Goal: Find contact information: Obtain details needed to contact an individual or organization

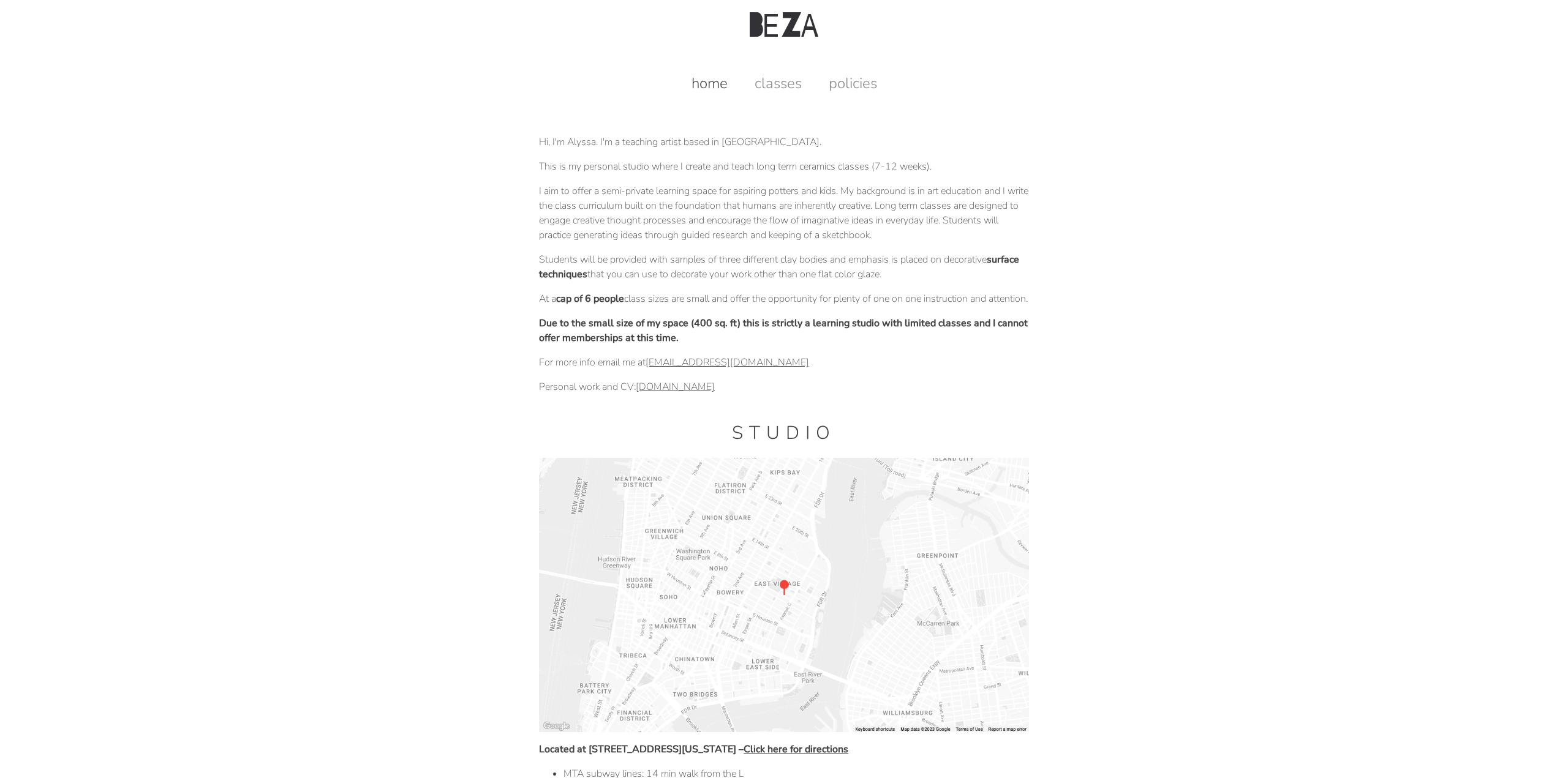
click at [784, 80] on link "classes" at bounding box center [778, 83] width 72 height 20
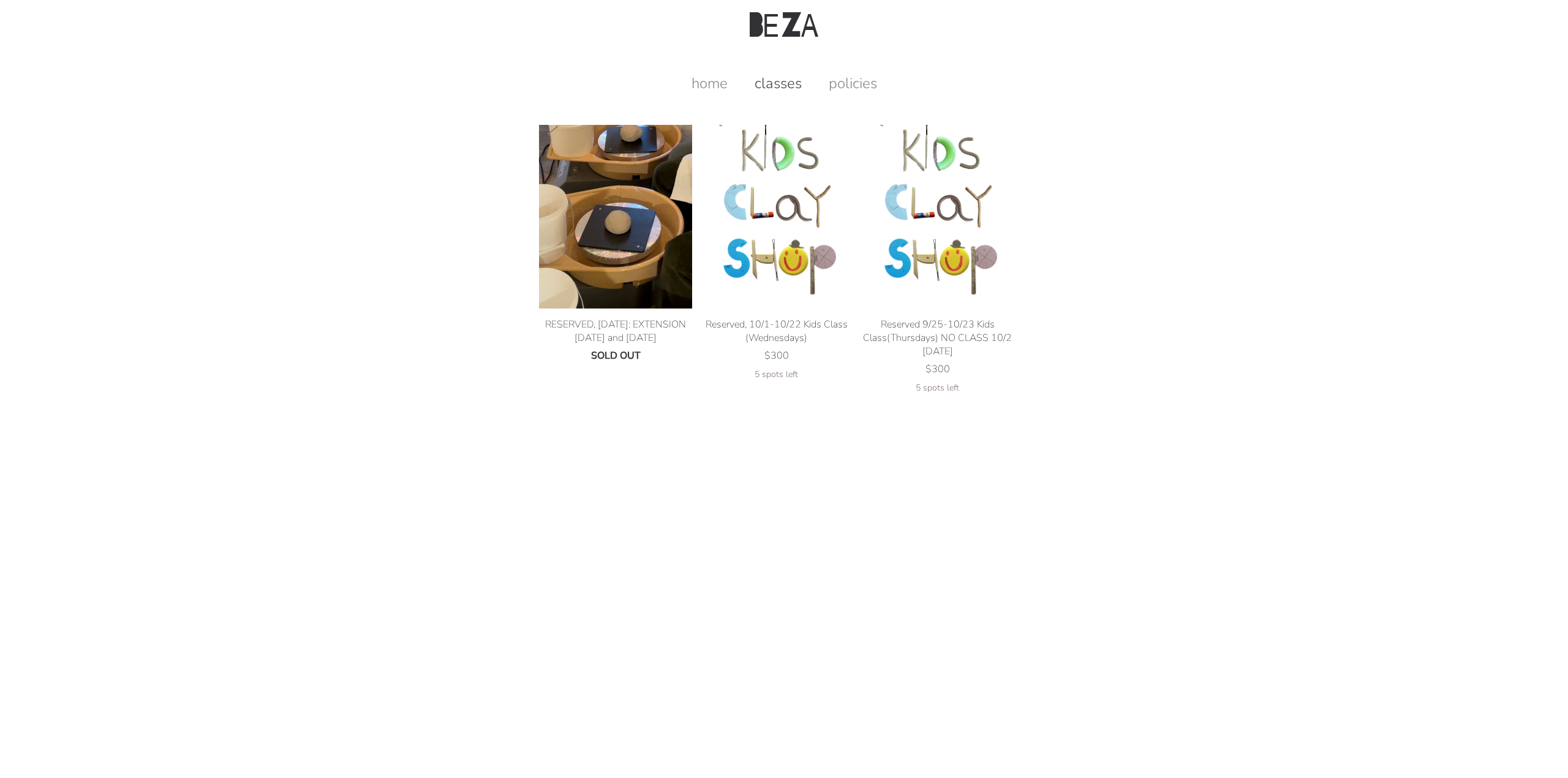
click at [654, 199] on img at bounding box center [615, 217] width 153 height 184
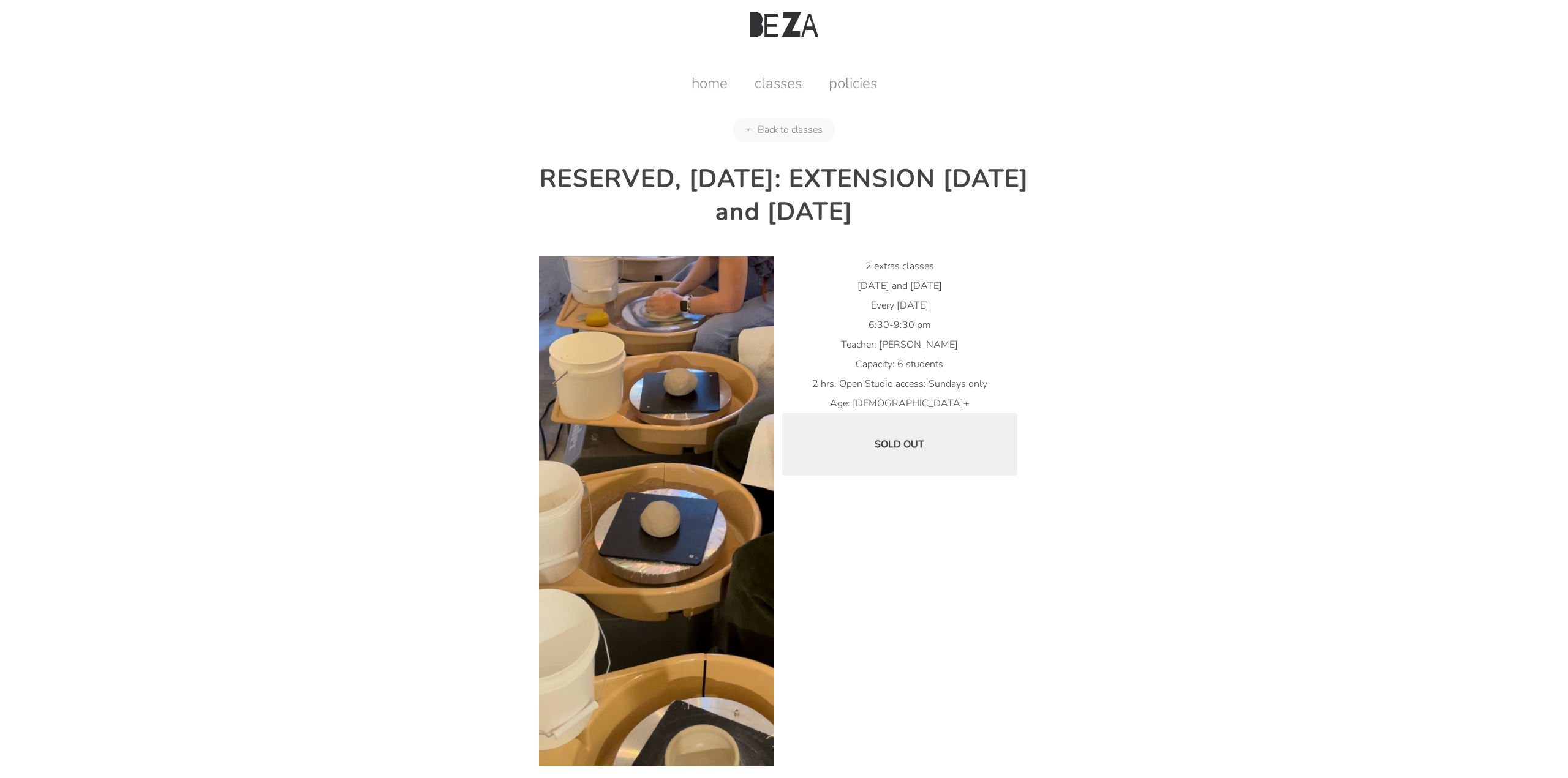
click at [812, 127] on link "← Back to classes" at bounding box center [783, 130] width 101 height 25
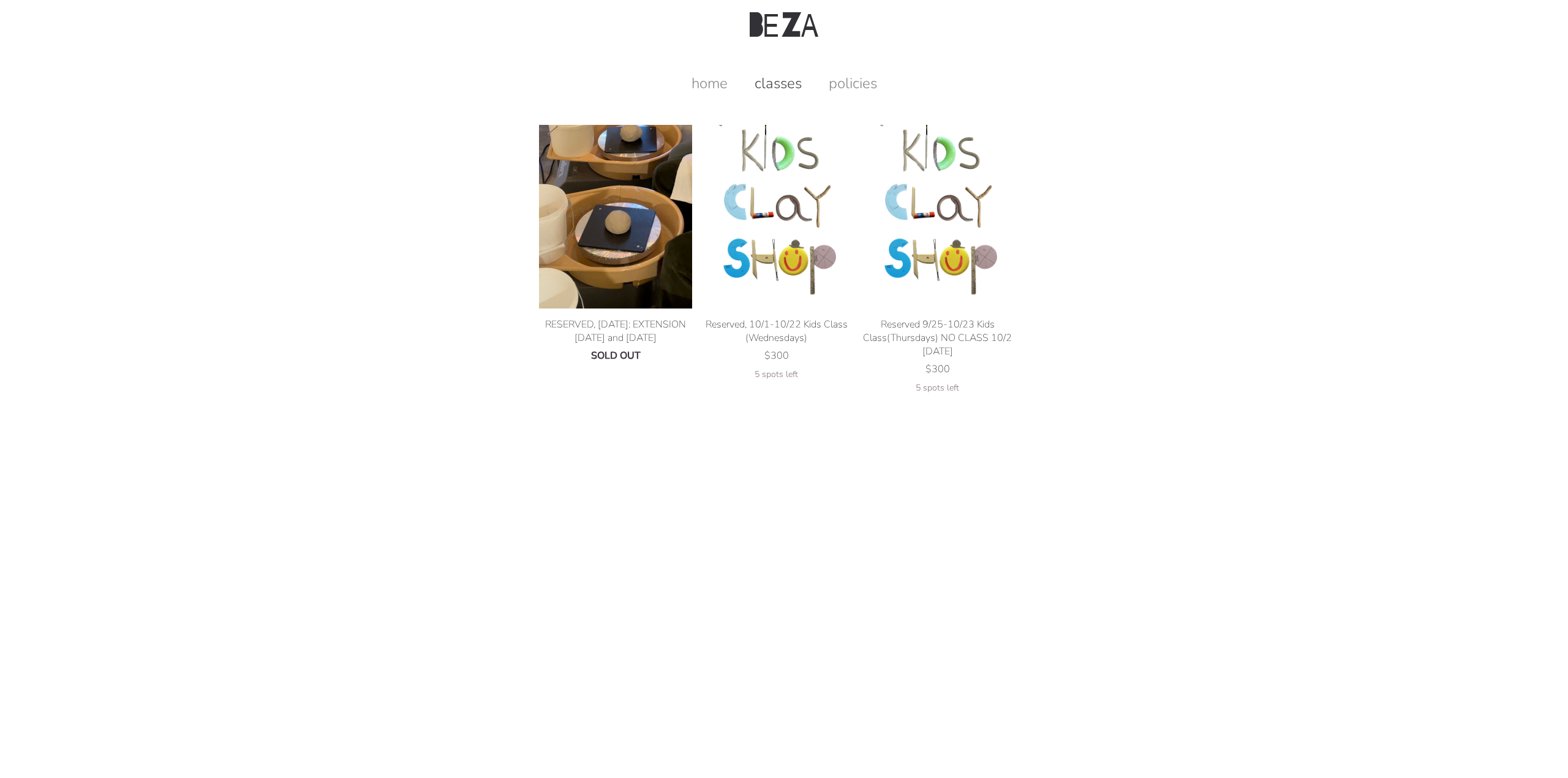
click at [862, 84] on link "policies" at bounding box center [853, 83] width 73 height 20
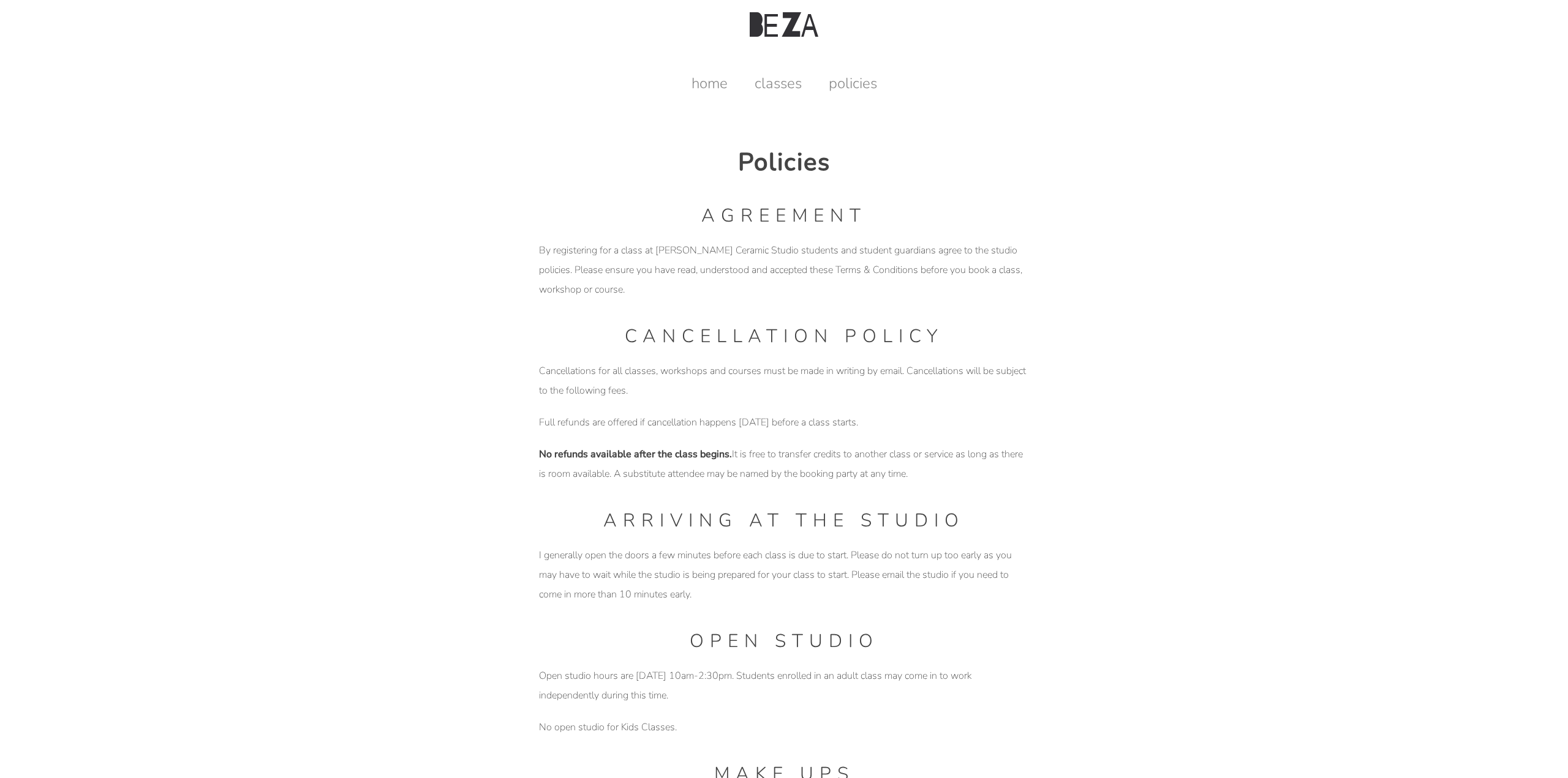
click at [705, 86] on link "home" at bounding box center [710, 83] width 60 height 20
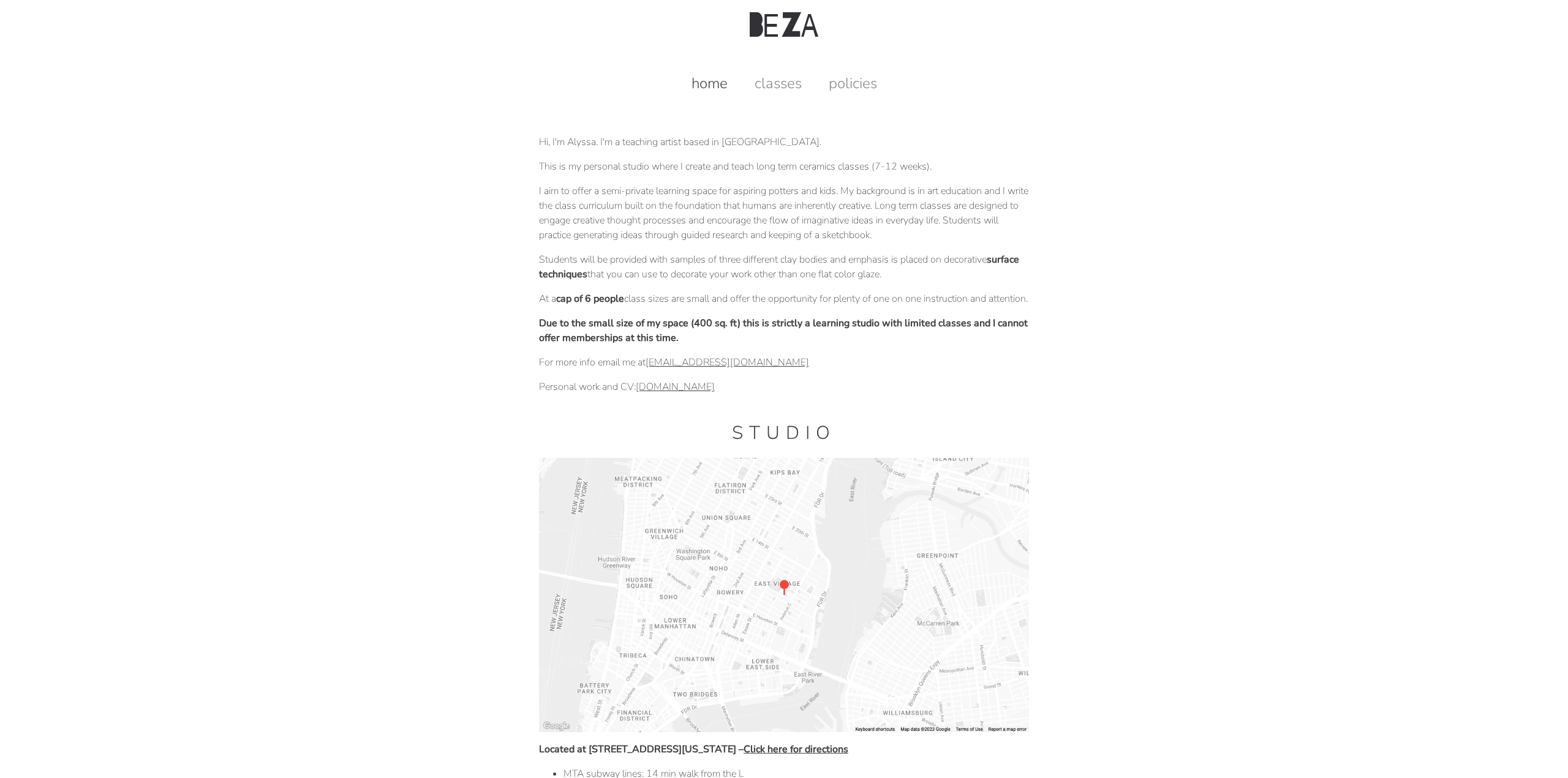
drag, startPoint x: 727, startPoint y: 402, endPoint x: 644, endPoint y: 403, distance: 83.0
click at [644, 394] on p "Personal work and CV: alyssabeza.com" at bounding box center [784, 386] width 490 height 14
drag, startPoint x: 791, startPoint y: 375, endPoint x: 650, endPoint y: 379, distance: 141.1
click at [650, 369] on p "For more info email me at bezaceramicstudio@gmail.com" at bounding box center [784, 362] width 490 height 14
copy link "bezaceramicstudio@gmail.com"
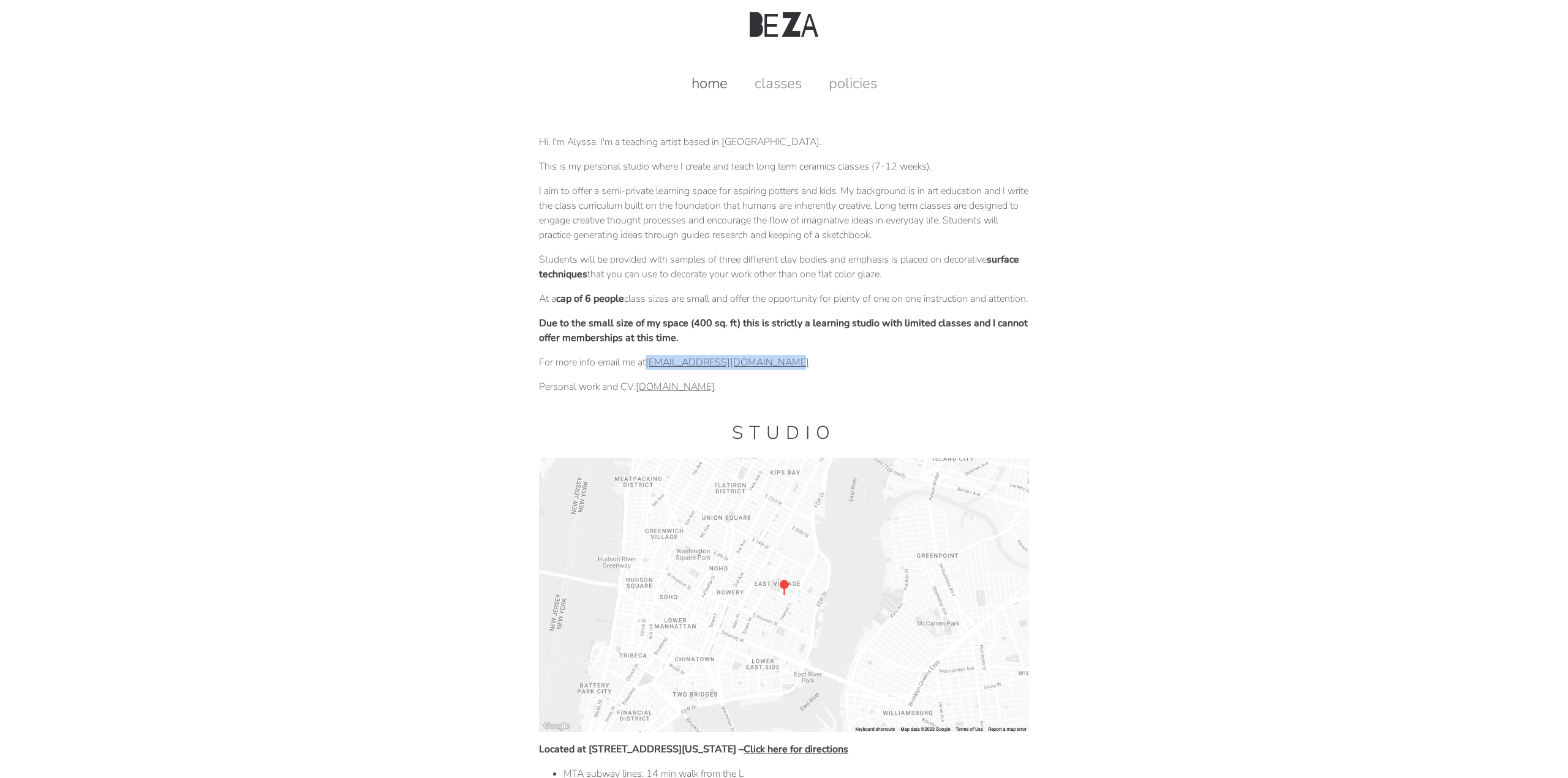
copy link "bezaceramicstudio@gmail.com"
click at [758, 89] on link "classes" at bounding box center [778, 83] width 72 height 20
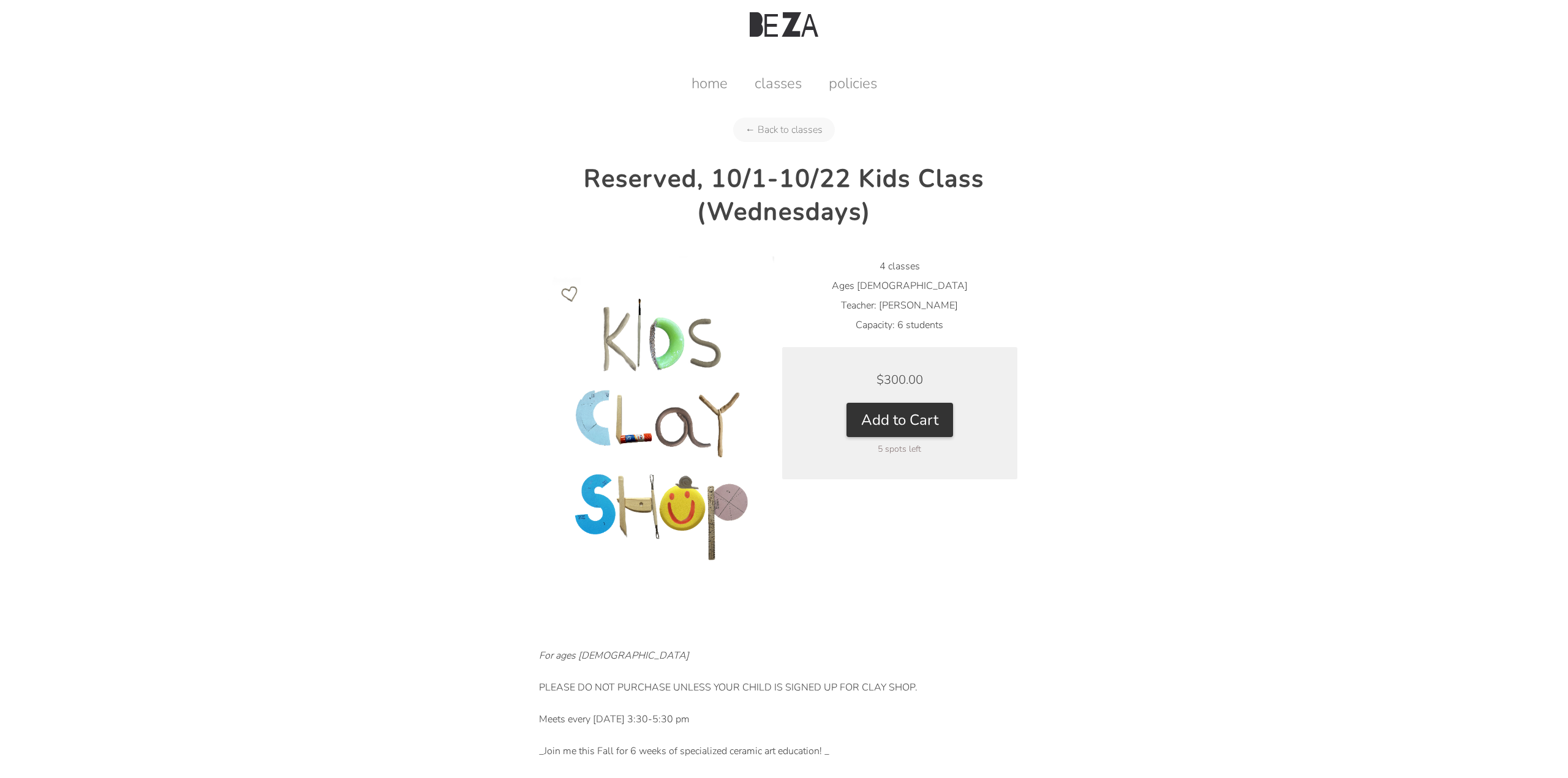
scroll to position [93, 0]
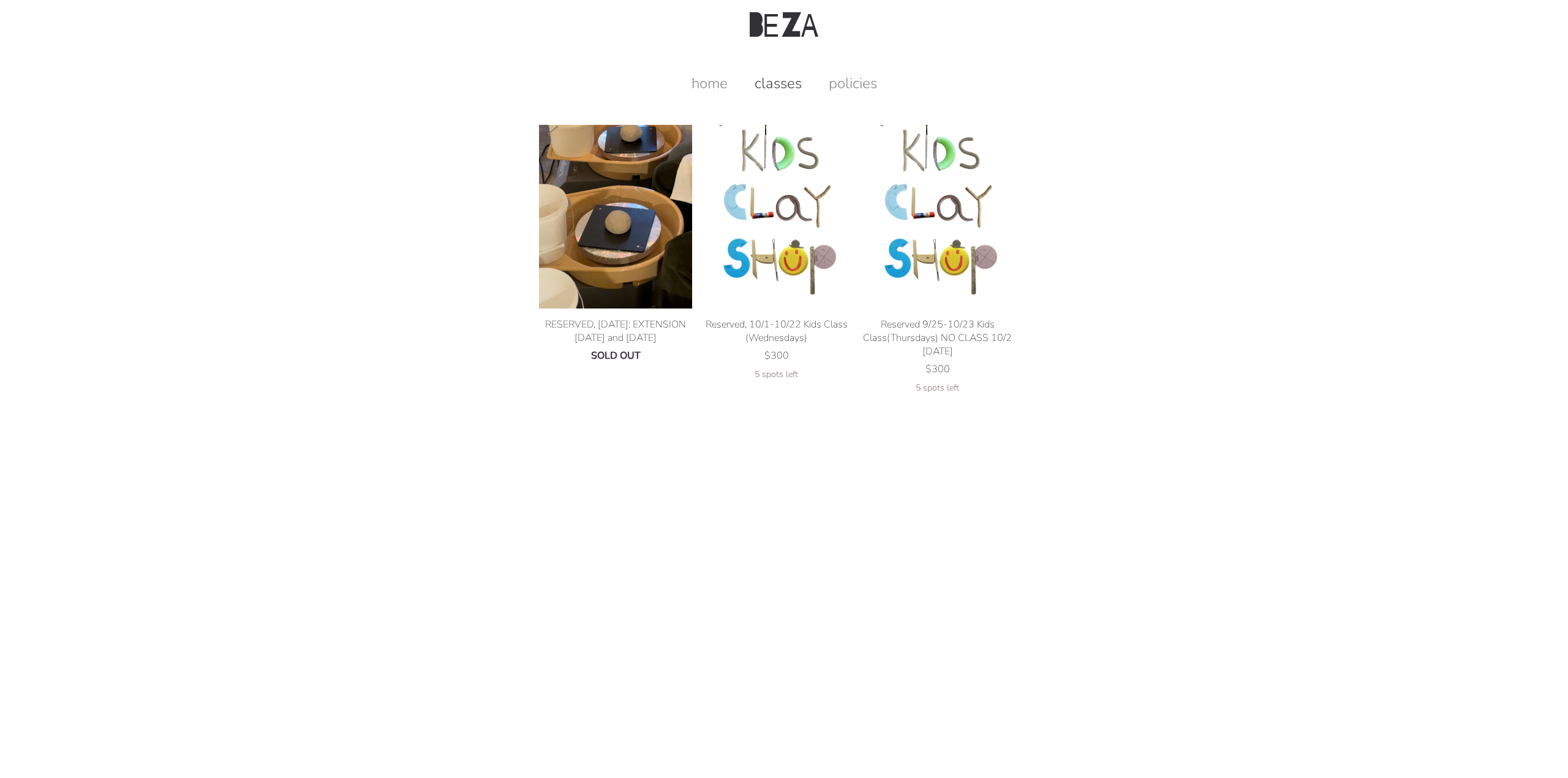
click at [630, 206] on img at bounding box center [615, 217] width 153 height 184
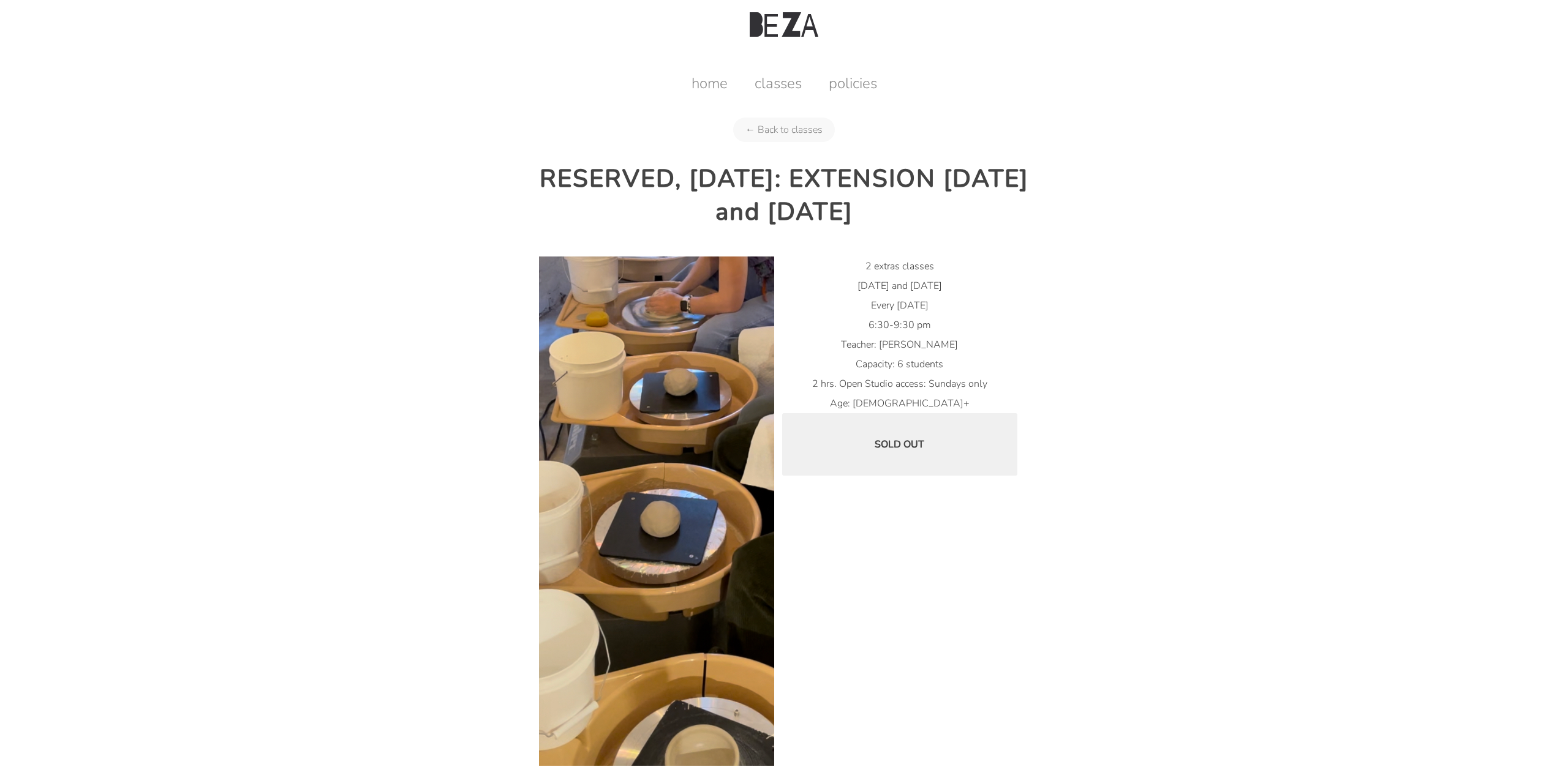
click at [771, 135] on link "← Back to classes" at bounding box center [783, 130] width 101 height 25
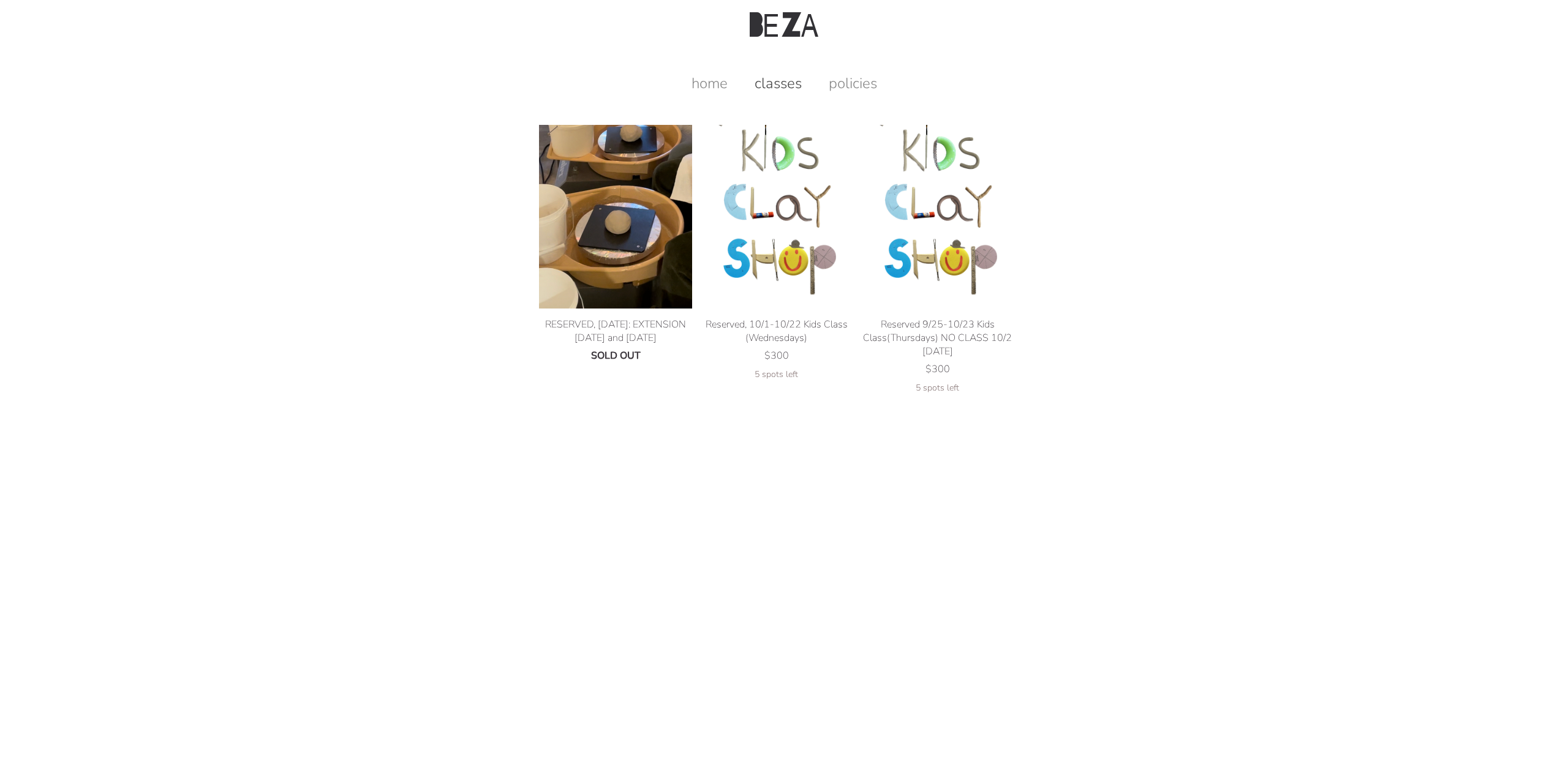
click at [713, 83] on link "home" at bounding box center [710, 83] width 60 height 20
